Goal: Understand process/instructions: Learn how to perform a task or action

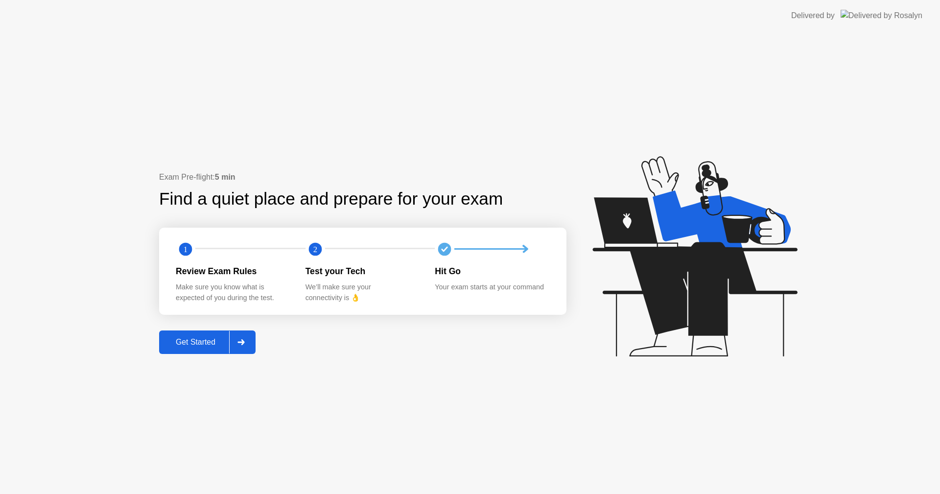
click at [207, 342] on div "Get Started" at bounding box center [195, 342] width 67 height 9
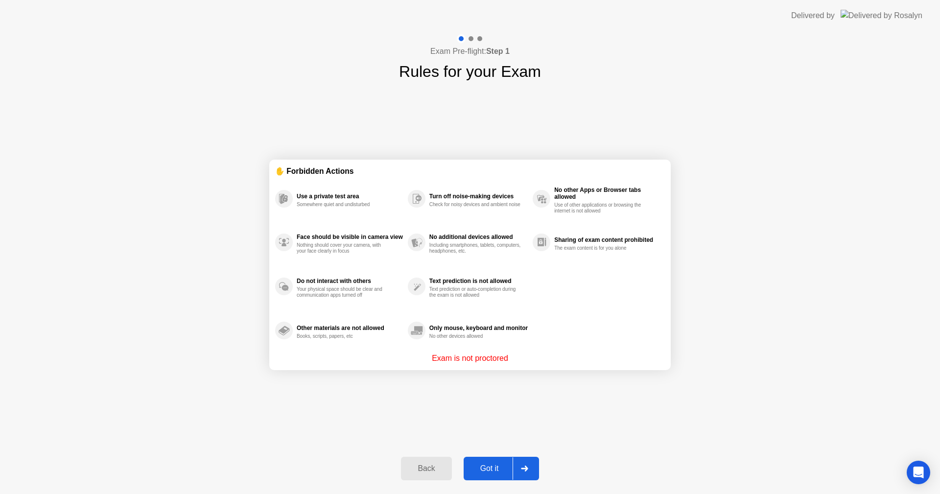
click at [479, 471] on div "Got it" at bounding box center [490, 468] width 46 height 9
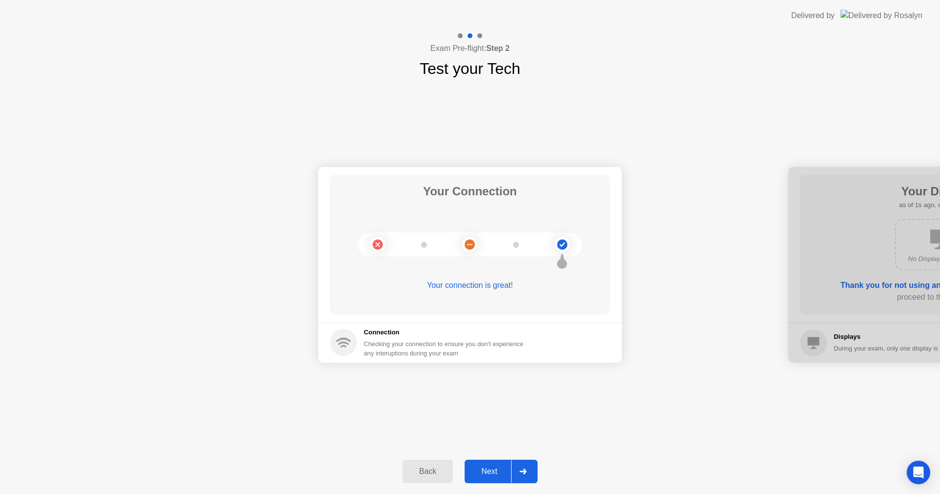
click at [504, 464] on button "Next" at bounding box center [501, 472] width 73 height 24
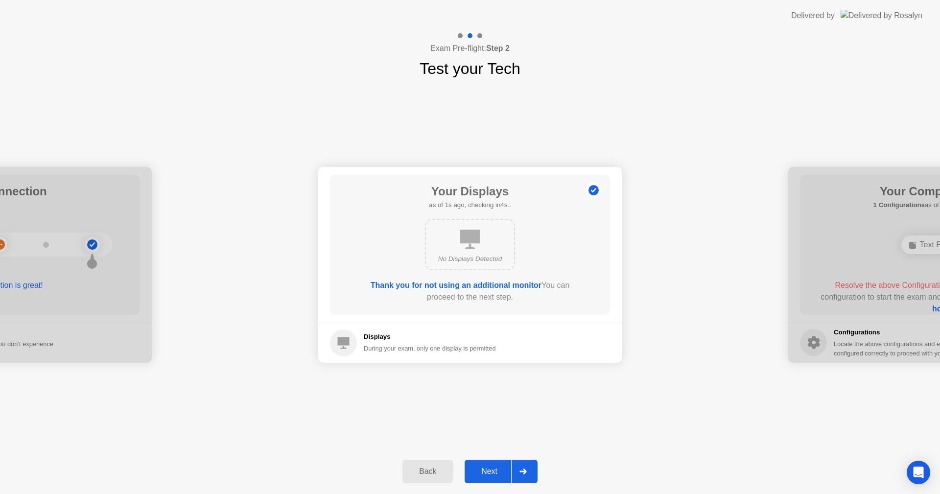
click at [504, 464] on button "Next" at bounding box center [501, 472] width 73 height 24
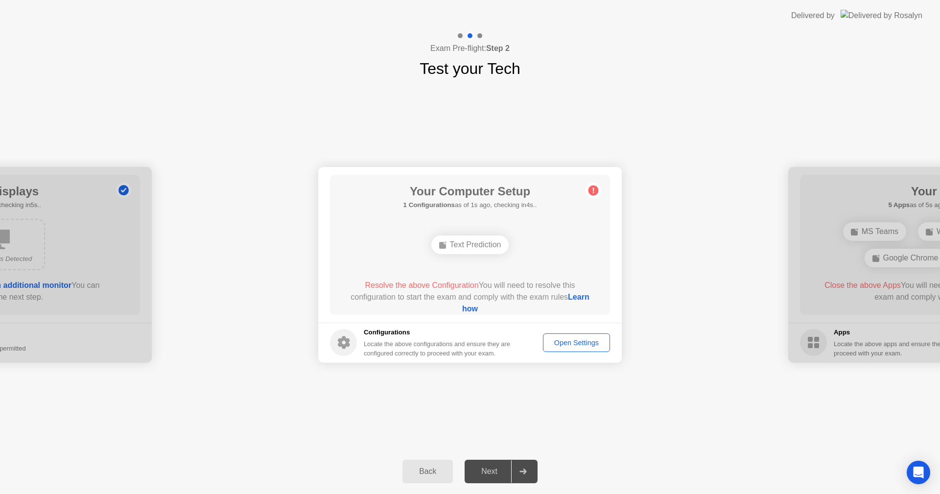
click at [463, 308] on link "Learn how" at bounding box center [525, 303] width 127 height 20
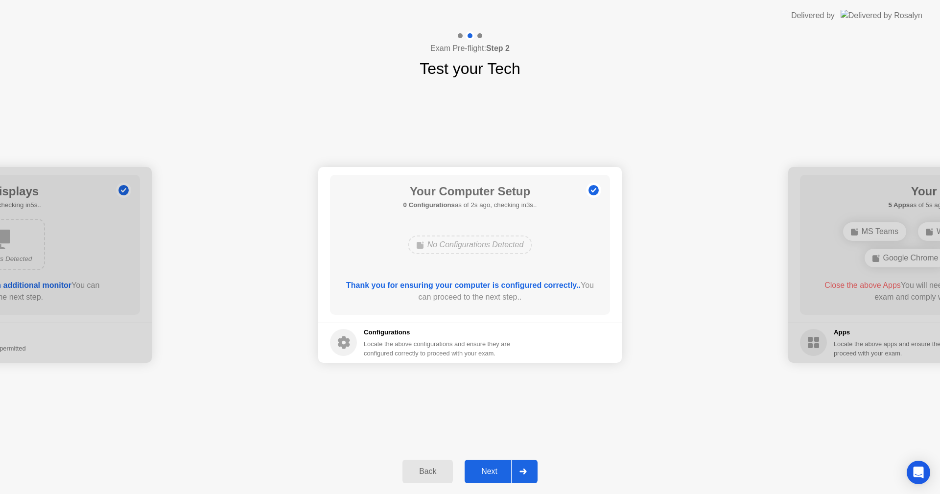
click at [487, 471] on div "Next" at bounding box center [490, 471] width 44 height 9
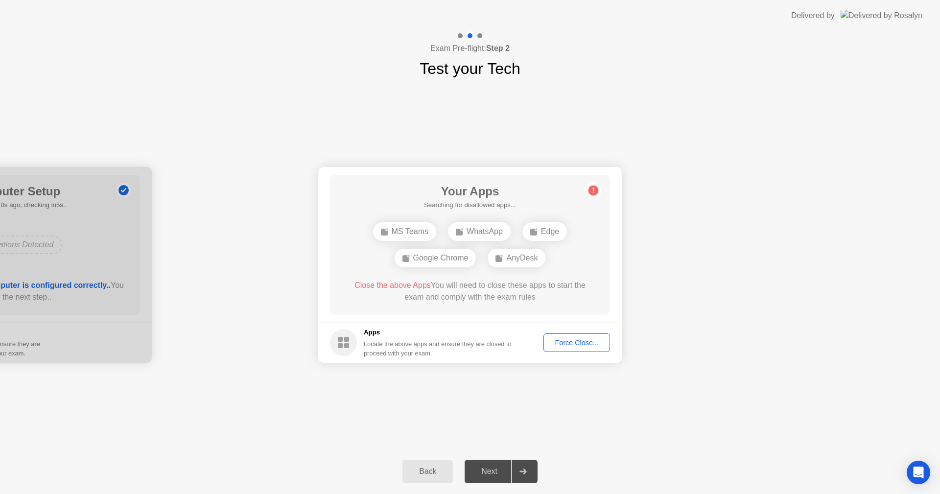
click at [571, 343] on div "Force Close..." at bounding box center [577, 343] width 60 height 8
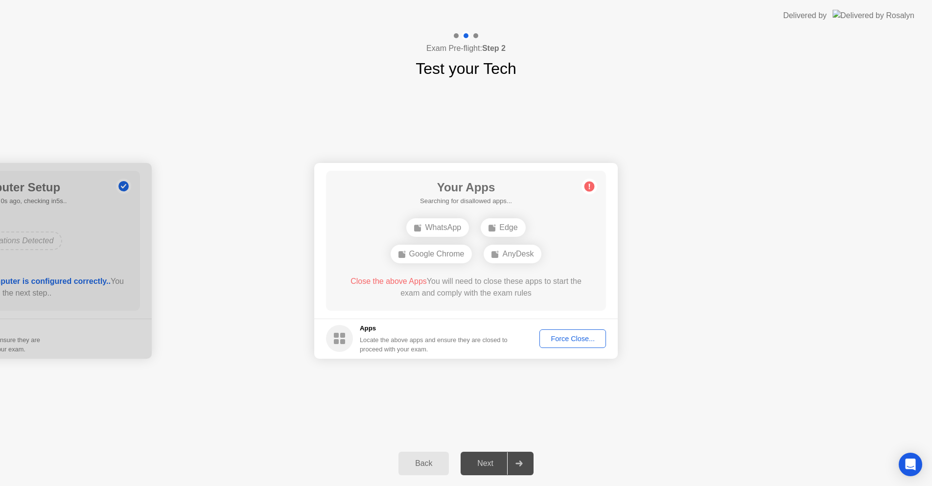
click at [569, 341] on div "Force Close..." at bounding box center [573, 339] width 60 height 8
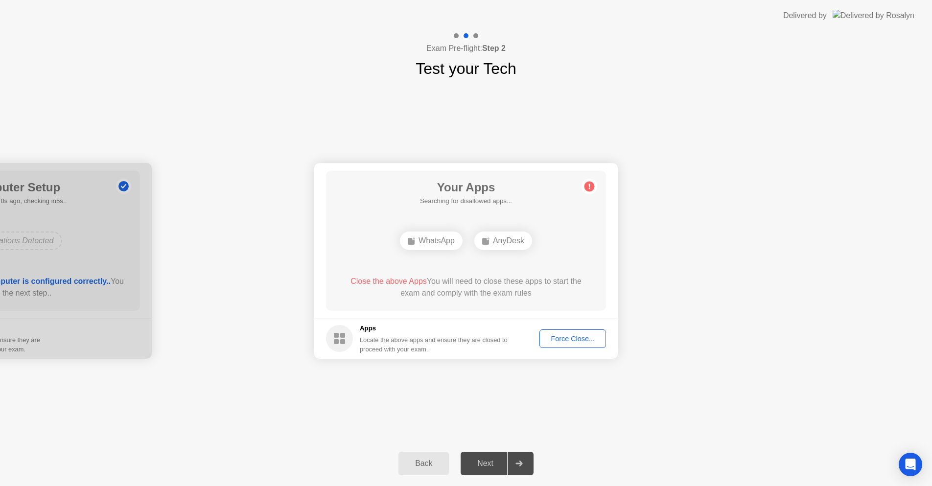
click at [585, 335] on div "Force Close..." at bounding box center [573, 339] width 60 height 8
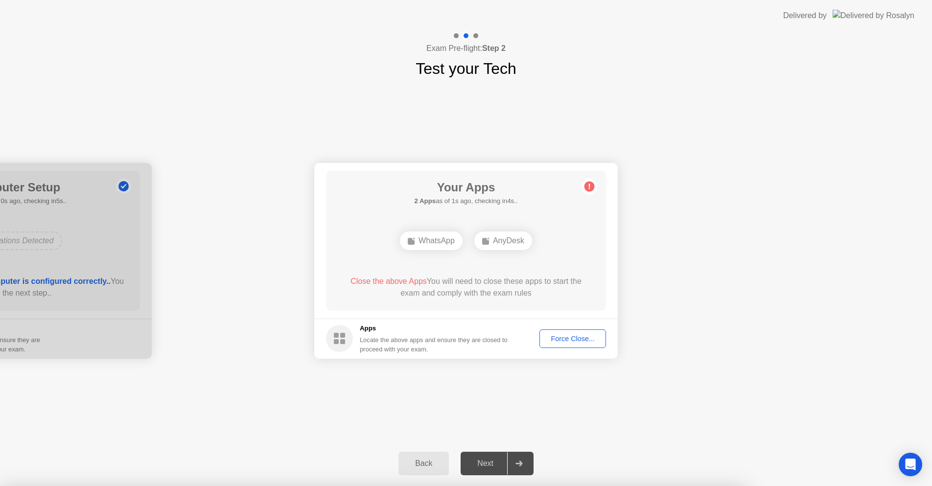
click at [792, 486] on div at bounding box center [466, 486] width 932 height 0
